Goal: Information Seeking & Learning: Learn about a topic

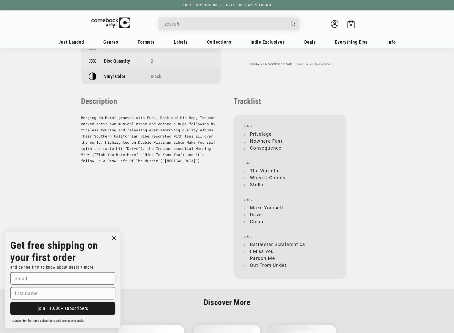
scroll to position [487, 0]
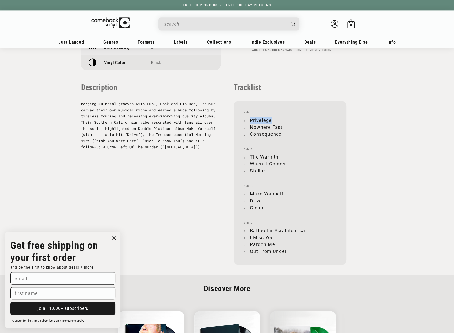
drag, startPoint x: 250, startPoint y: 119, endPoint x: 270, endPoint y: 119, distance: 20.0
click at [270, 119] on li "Privelege" at bounding box center [290, 120] width 92 height 7
copy li "Privelege"
drag, startPoint x: 250, startPoint y: 126, endPoint x: 281, endPoint y: 126, distance: 30.8
click at [281, 126] on li "Nowhere Fast" at bounding box center [290, 127] width 92 height 7
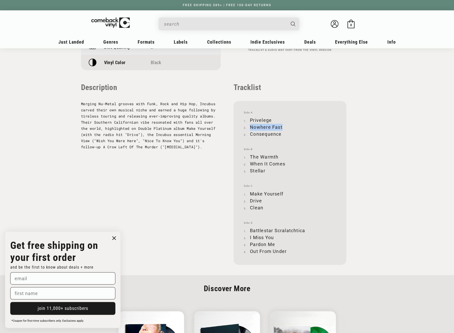
copy li "Nowhere Fast"
drag, startPoint x: 251, startPoint y: 133, endPoint x: 281, endPoint y: 132, distance: 30.0
click at [281, 132] on li "Consequence" at bounding box center [290, 134] width 92 height 7
copy li "Consequence"
drag, startPoint x: 250, startPoint y: 156, endPoint x: 277, endPoint y: 154, distance: 26.8
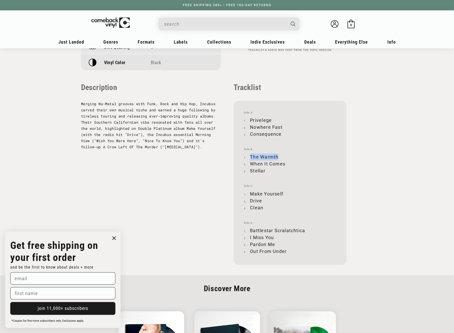
click at [277, 154] on li "The Warmth" at bounding box center [290, 156] width 92 height 7
copy li "The Warmth"
drag, startPoint x: 251, startPoint y: 163, endPoint x: 285, endPoint y: 161, distance: 34.2
click at [285, 161] on li "When It Comes" at bounding box center [290, 163] width 92 height 7
copy li "When It Comes"
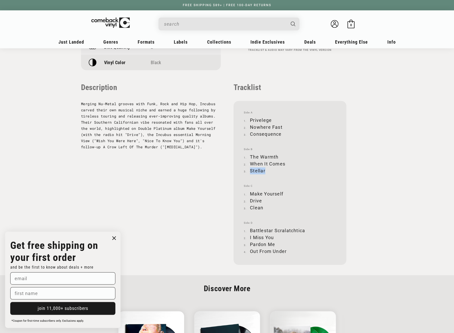
drag, startPoint x: 251, startPoint y: 170, endPoint x: 265, endPoint y: 170, distance: 14.4
click at [265, 170] on li "Stellar" at bounding box center [290, 170] width 92 height 7
copy li "Stellar"
drag, startPoint x: 251, startPoint y: 193, endPoint x: 283, endPoint y: 192, distance: 31.8
click at [283, 192] on li "Make Yourself" at bounding box center [290, 193] width 92 height 7
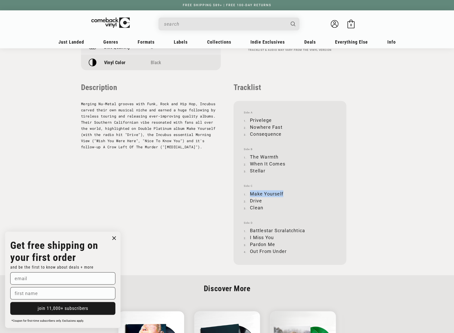
copy li "Make Yourself"
drag, startPoint x: 251, startPoint y: 200, endPoint x: 263, endPoint y: 200, distance: 12.1
click at [263, 200] on li "Drive" at bounding box center [290, 200] width 92 height 7
copy li "Drive"
drag, startPoint x: 251, startPoint y: 206, endPoint x: 262, endPoint y: 207, distance: 10.8
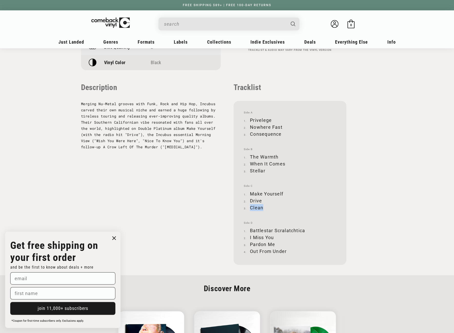
click at [262, 207] on li "Clean" at bounding box center [290, 207] width 92 height 7
copy li "Clean"
drag, startPoint x: 251, startPoint y: 229, endPoint x: 304, endPoint y: 229, distance: 53.1
click at [304, 229] on li "Battlestar Scralatchtica" at bounding box center [290, 230] width 92 height 7
copy li "Battlestar Scralatchtica"
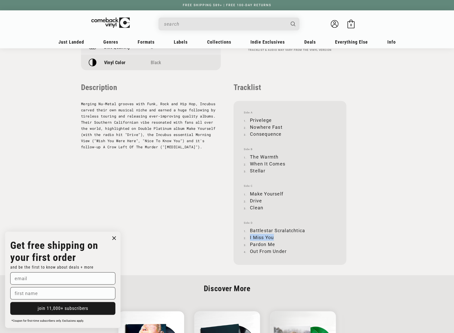
drag, startPoint x: 250, startPoint y: 237, endPoint x: 273, endPoint y: 238, distance: 23.6
click at [273, 238] on li "I Miss You" at bounding box center [290, 237] width 92 height 7
drag, startPoint x: 250, startPoint y: 244, endPoint x: 274, endPoint y: 243, distance: 23.9
click at [274, 243] on li "Pardon Me" at bounding box center [290, 244] width 92 height 7
drag, startPoint x: 251, startPoint y: 250, endPoint x: 286, endPoint y: 250, distance: 35.7
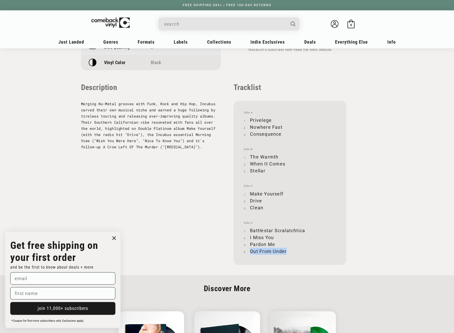
click at [286, 250] on li "Out From Under" at bounding box center [290, 251] width 92 height 7
